Goal: Transaction & Acquisition: Purchase product/service

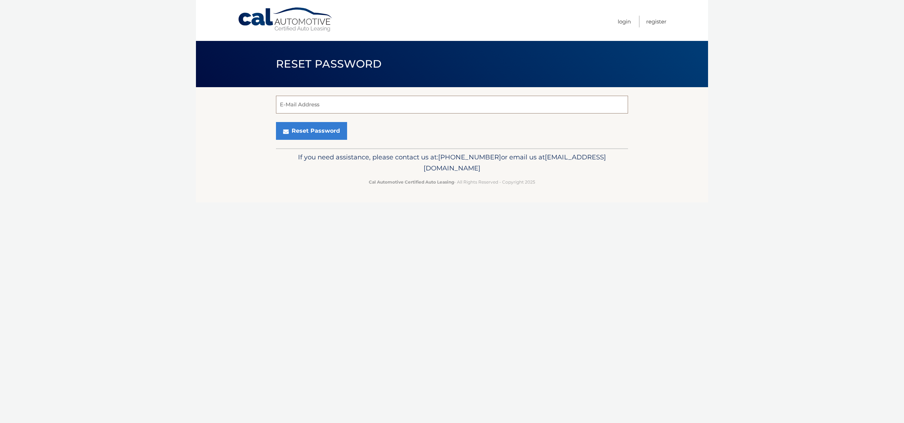
click at [315, 107] on input "E-Mail Address" at bounding box center [452, 105] width 352 height 18
type input "simandrew@comcast.net"
click at [317, 130] on button "Reset Password" at bounding box center [311, 131] width 71 height 18
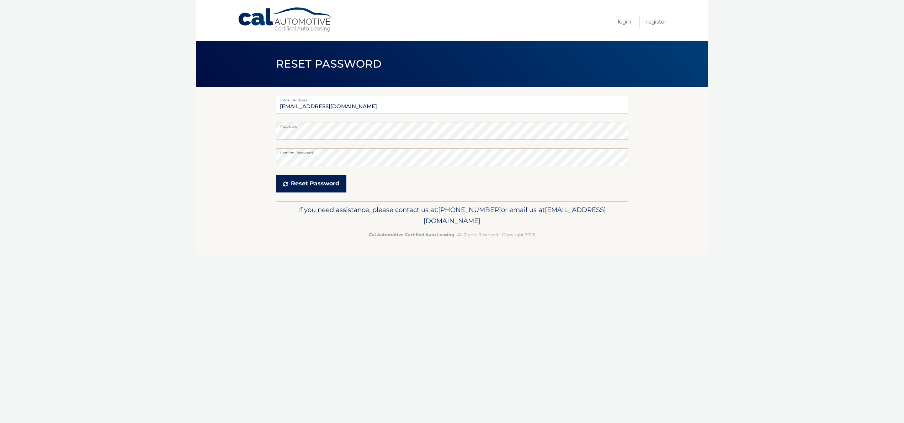
click at [329, 185] on button "Reset Password" at bounding box center [311, 184] width 70 height 18
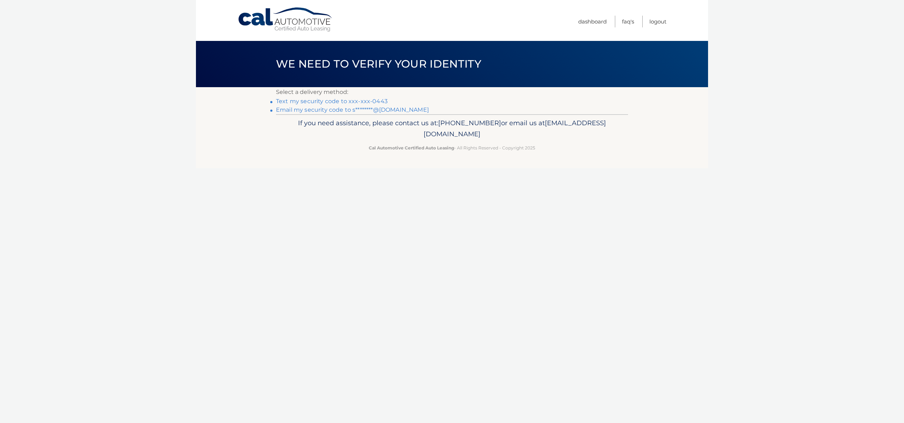
click at [352, 102] on link "Text my security code to xxx-xxx-0443" at bounding box center [332, 101] width 112 height 7
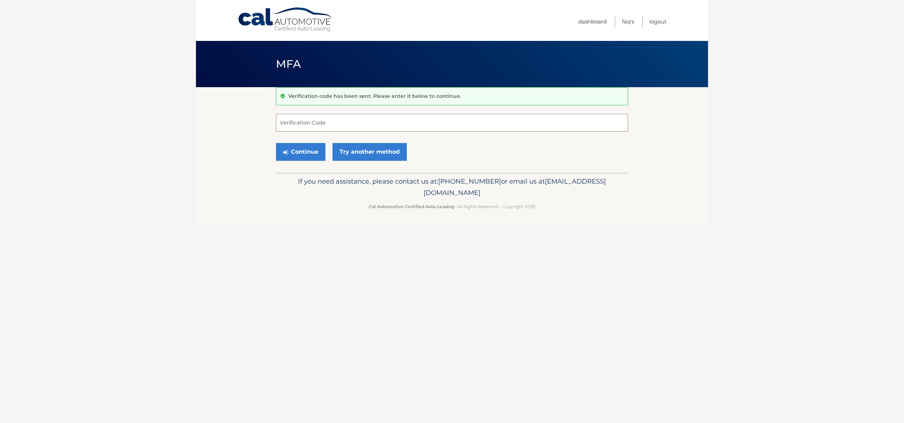
click at [348, 123] on input "Verification Code" at bounding box center [452, 123] width 352 height 18
type input "969030"
click at [310, 155] on button "Continue" at bounding box center [300, 152] width 49 height 18
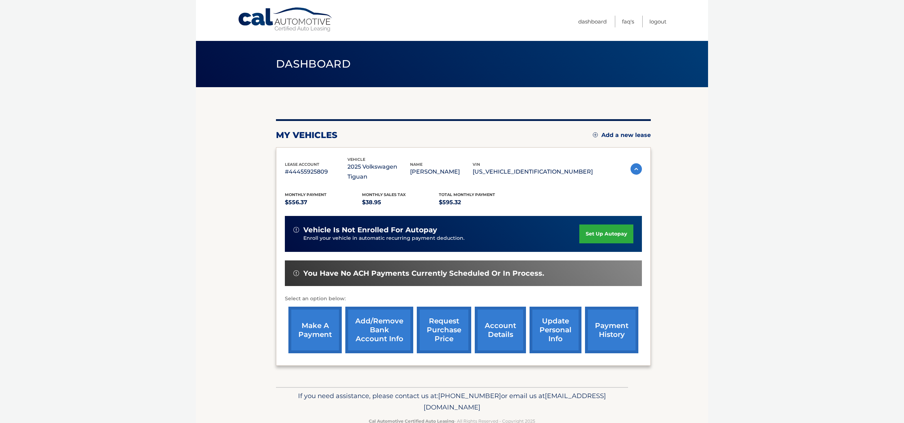
click at [319, 322] on link "make a payment" at bounding box center [315, 330] width 53 height 47
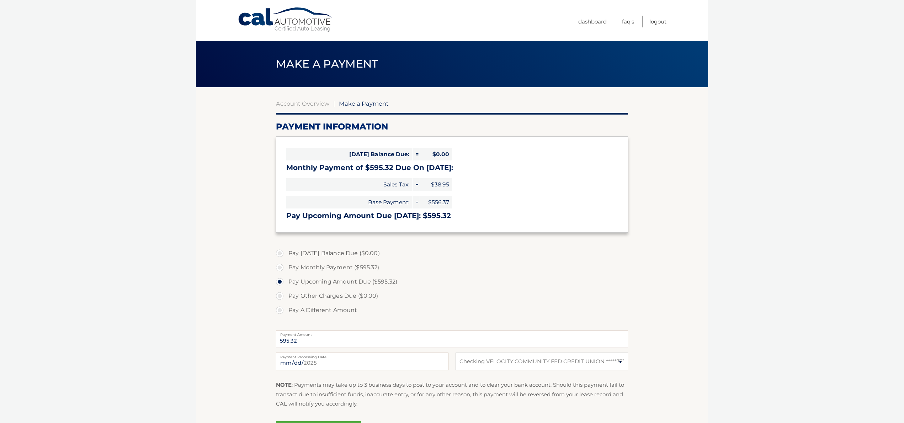
select select "ZTQ3YmExZjUtZDRlNC00ZWM4LWI2N2ItMWJiOWU1ZmM2ZGQ5"
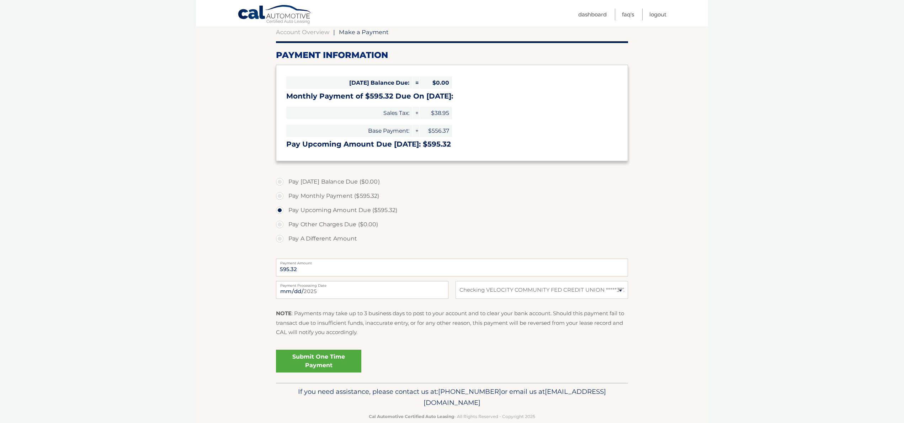
scroll to position [72, 0]
click at [323, 358] on link "Submit One Time Payment" at bounding box center [318, 360] width 85 height 23
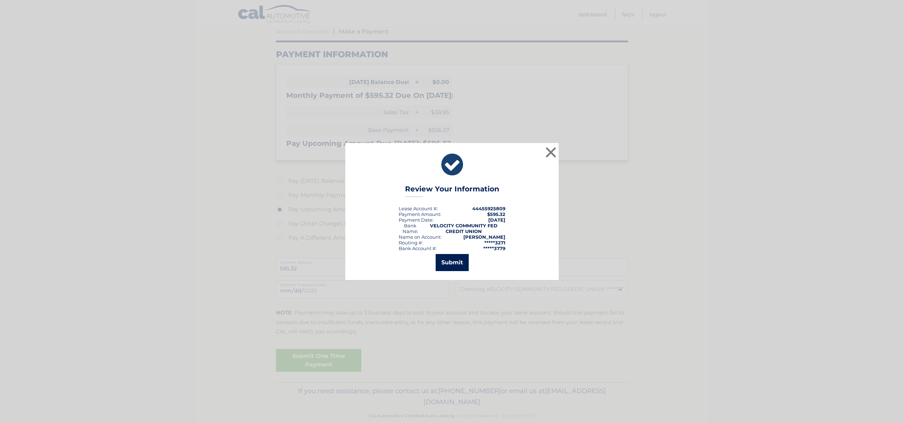
click at [452, 262] on button "Submit" at bounding box center [452, 262] width 33 height 17
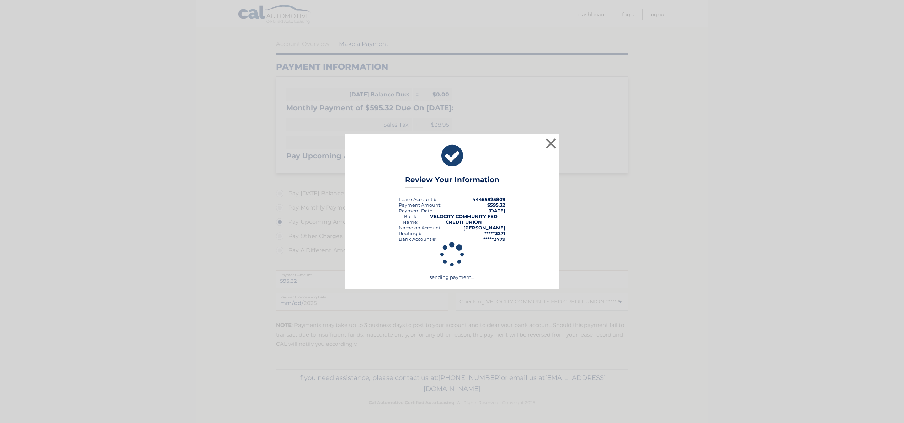
scroll to position [60, 0]
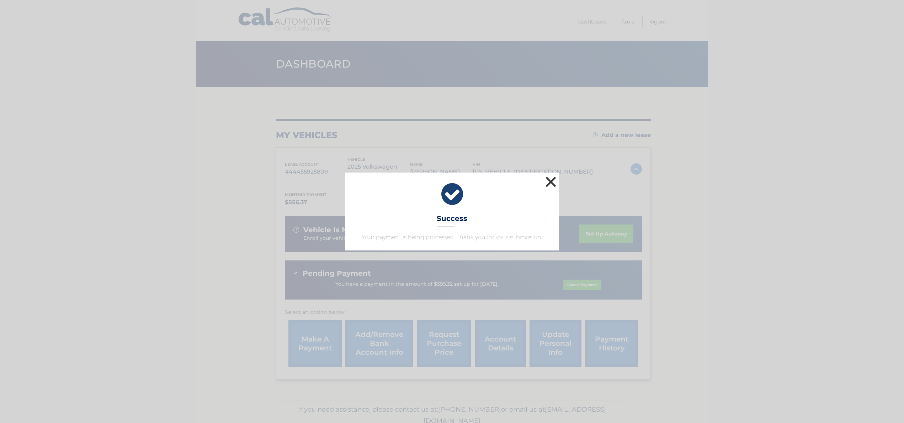
click at [552, 183] on button "×" at bounding box center [551, 182] width 14 height 14
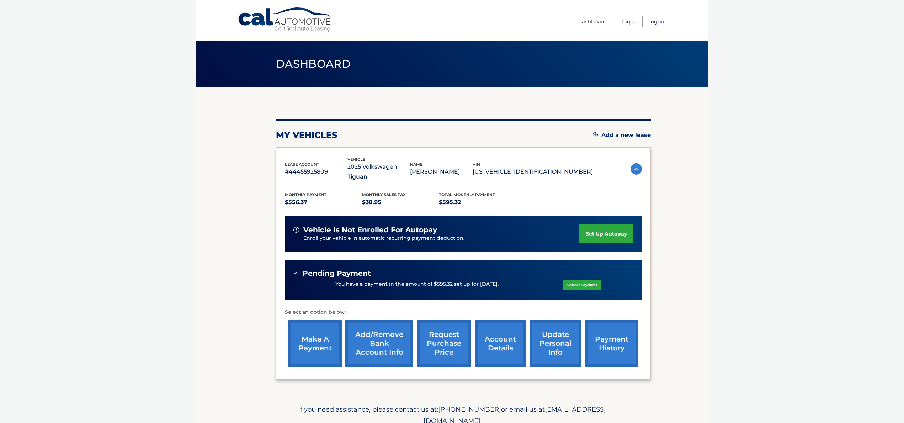
click at [656, 21] on link "Logout" at bounding box center [658, 22] width 17 height 12
